Goal: Find specific page/section: Find specific page/section

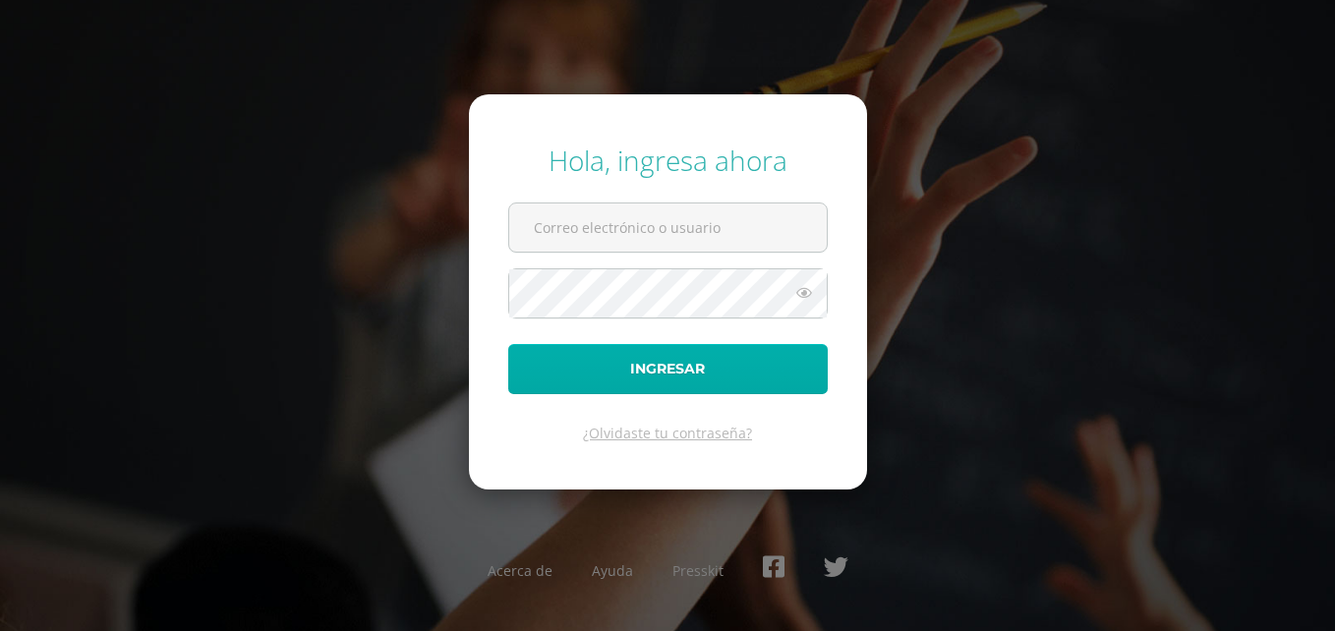
type input "[EMAIL_ADDRESS][DOMAIN_NAME]"
click at [651, 379] on button "Ingresar" at bounding box center [668, 369] width 320 height 50
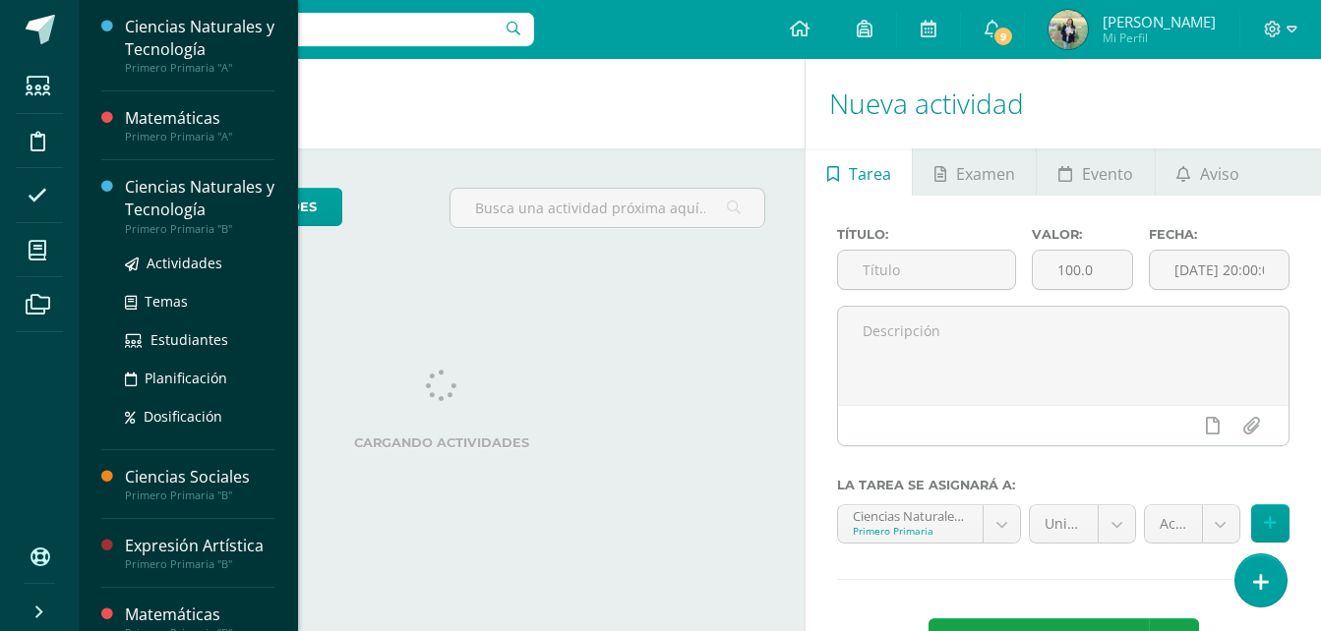
click at [214, 198] on div "Ciencias Naturales y Tecnología" at bounding box center [199, 198] width 149 height 45
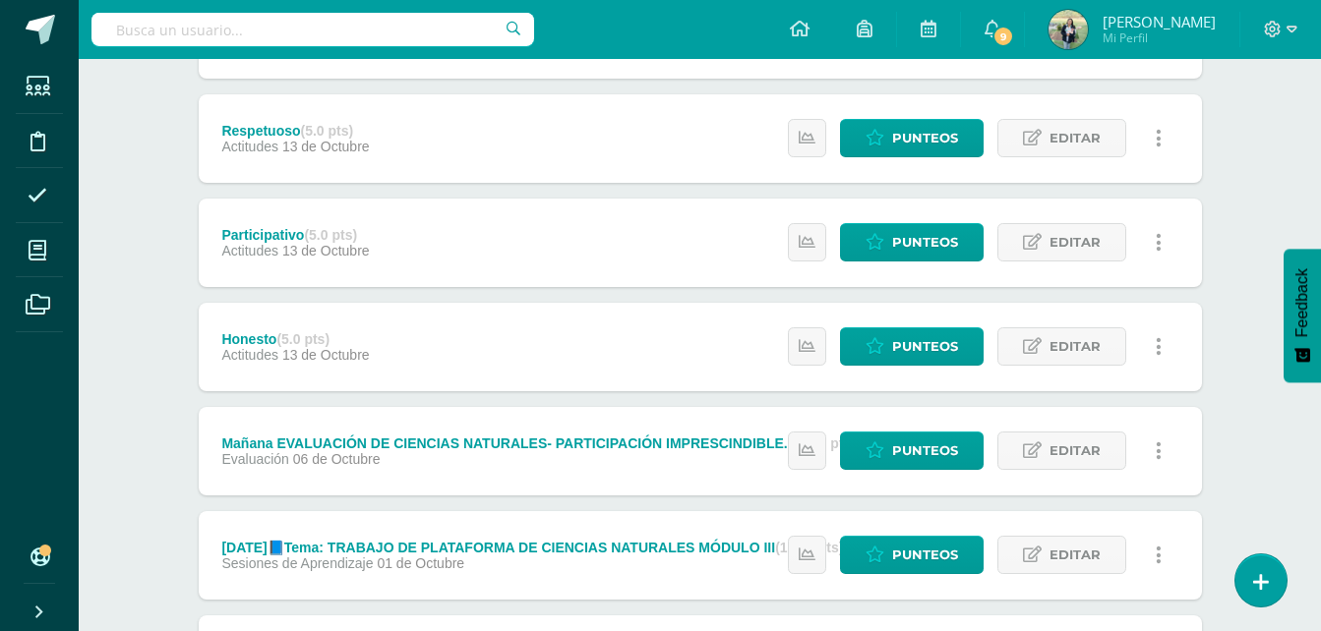
scroll to position [1074, 0]
